Goal: Check status: Check status

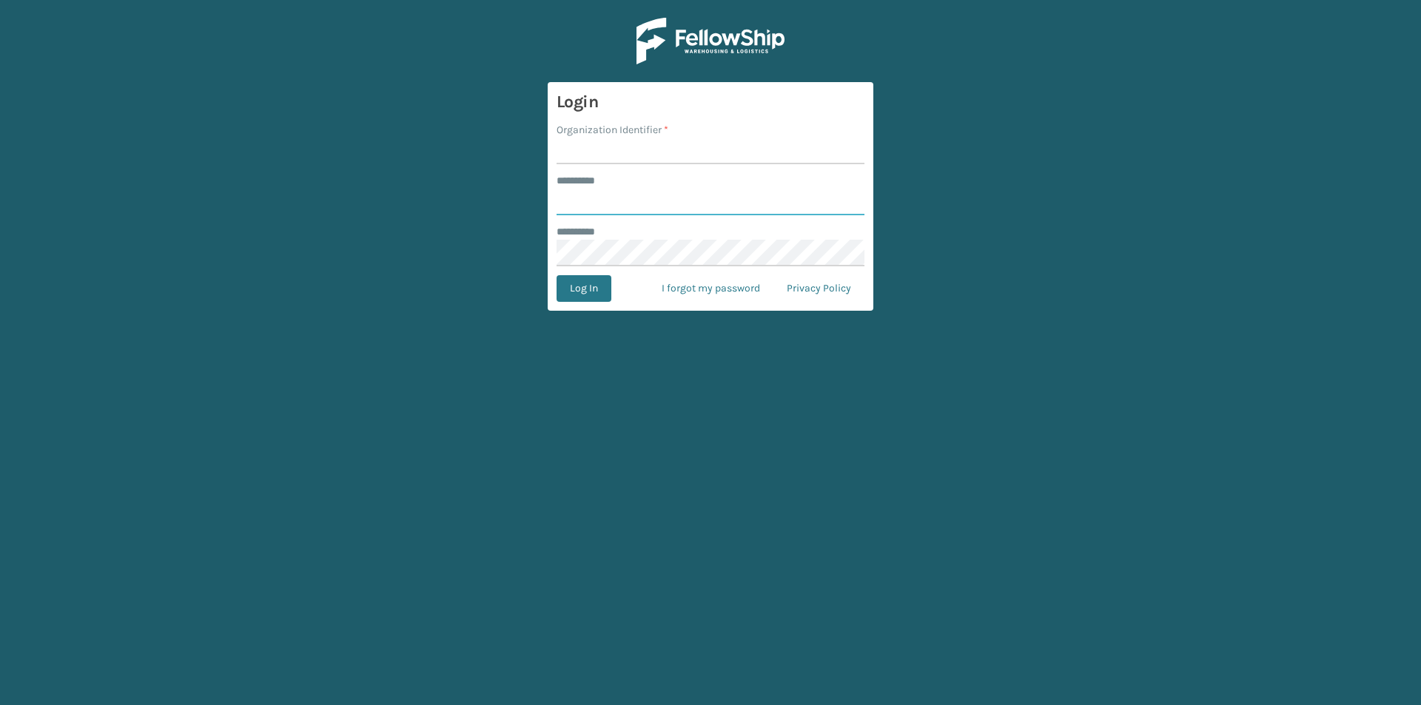
type input "*****"
type input "LifeStyle"
click at [557, 275] on button "Log In" at bounding box center [584, 288] width 55 height 27
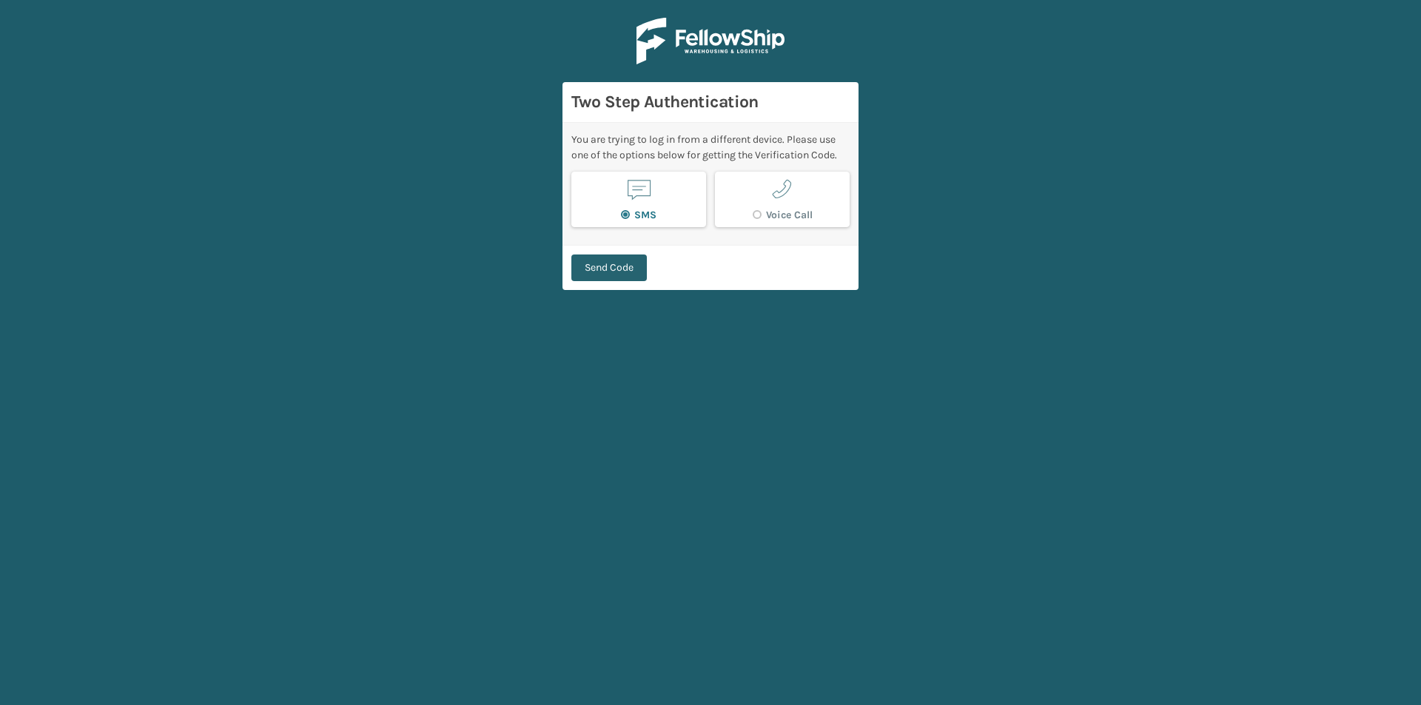
click at [604, 261] on button "Send Code" at bounding box center [610, 268] width 76 height 27
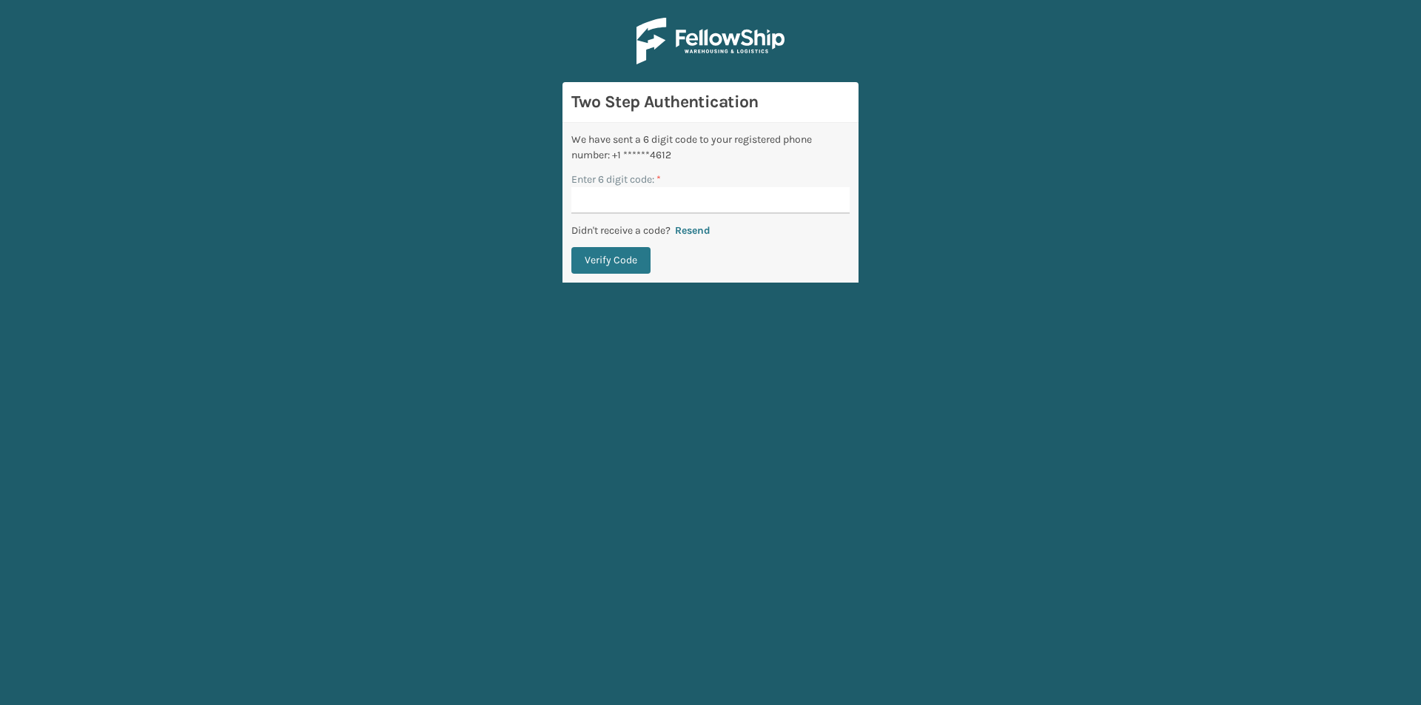
click at [642, 204] on input "Enter 6 digit code: *" at bounding box center [711, 200] width 278 height 27
click at [572, 247] on button "Verify Code" at bounding box center [611, 260] width 79 height 27
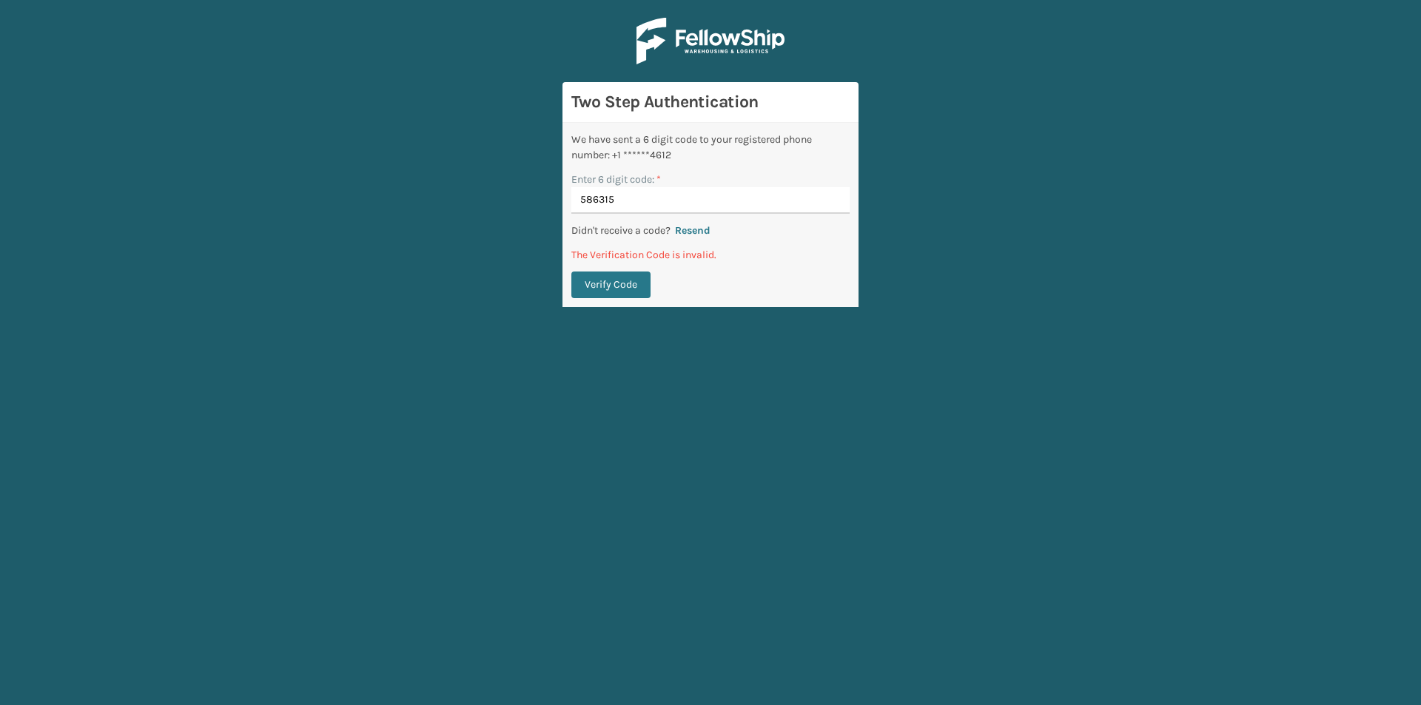
type input "586315"
click at [572, 272] on button "Verify Code" at bounding box center [611, 285] width 79 height 27
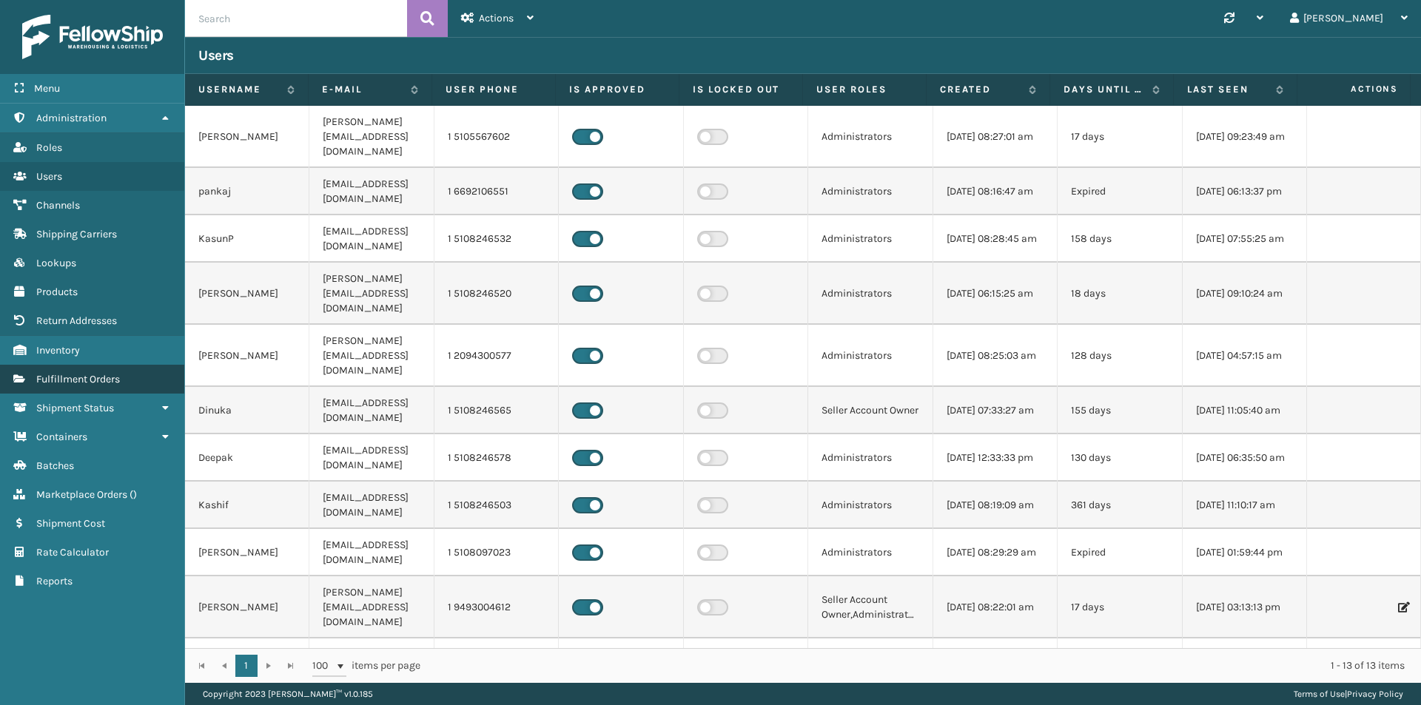
click at [99, 367] on link "Fulfillment Orders" at bounding box center [92, 379] width 184 height 29
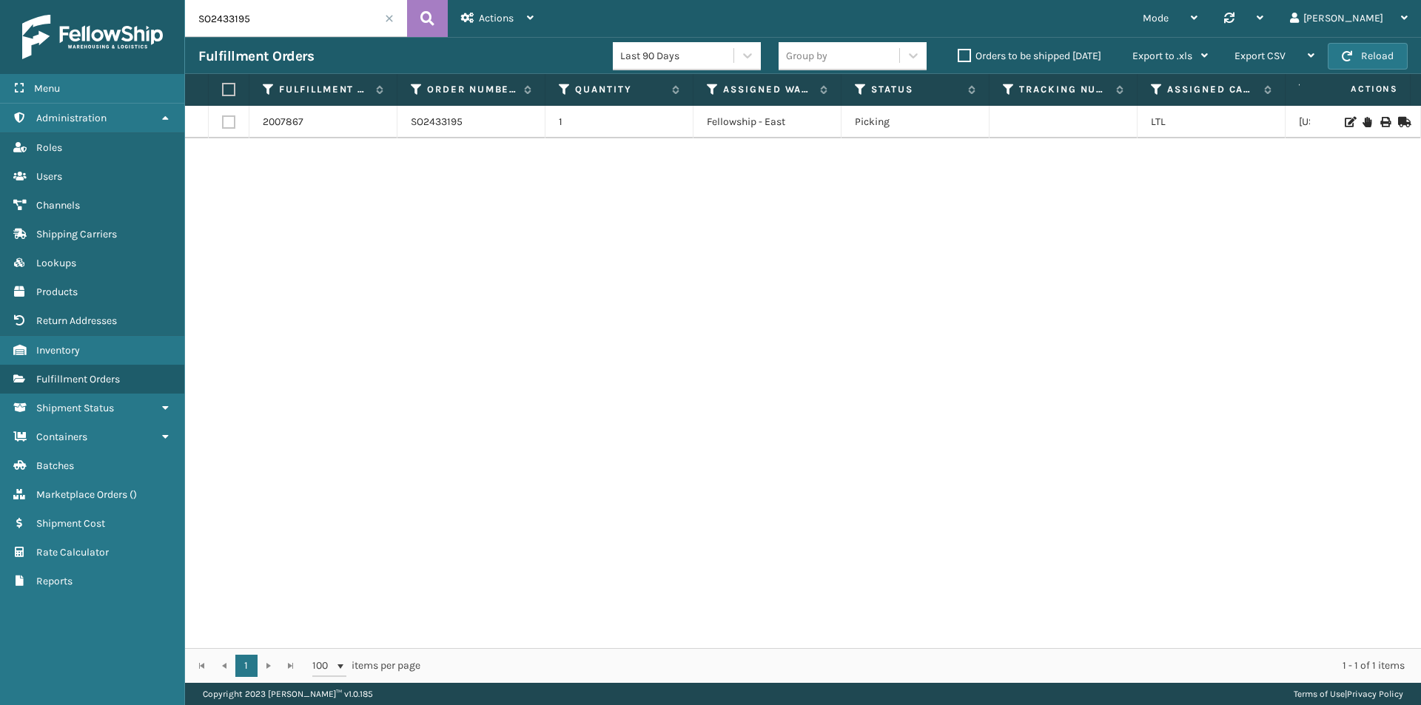
click at [304, 10] on input "SO2433195" at bounding box center [296, 18] width 222 height 37
paste input "4321"
type input "SO2434321"
